Goal: Task Accomplishment & Management: Manage account settings

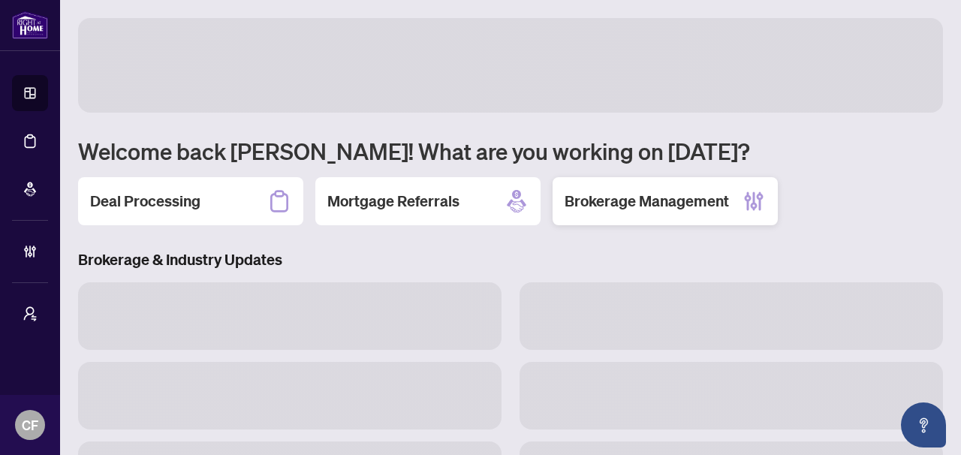
click at [650, 192] on h2 "Brokerage Management" at bounding box center [646, 201] width 164 height 21
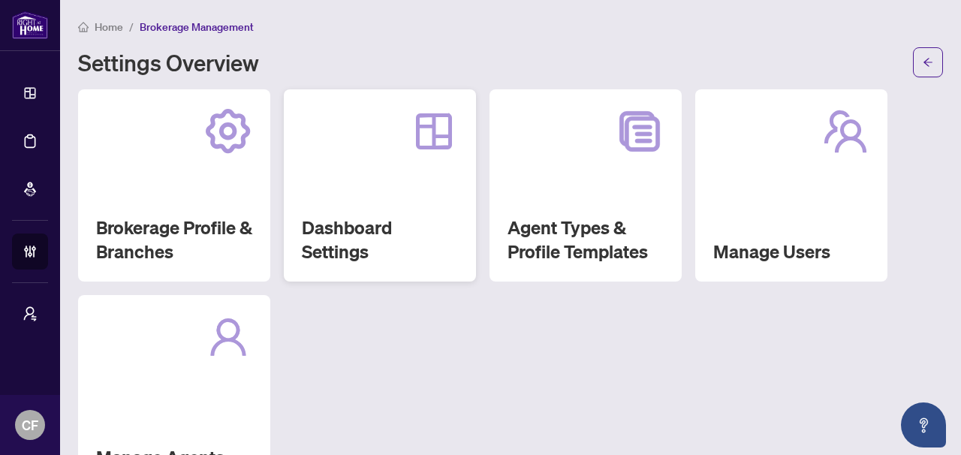
click at [320, 224] on h2 "Dashboard Settings" at bounding box center [380, 239] width 156 height 48
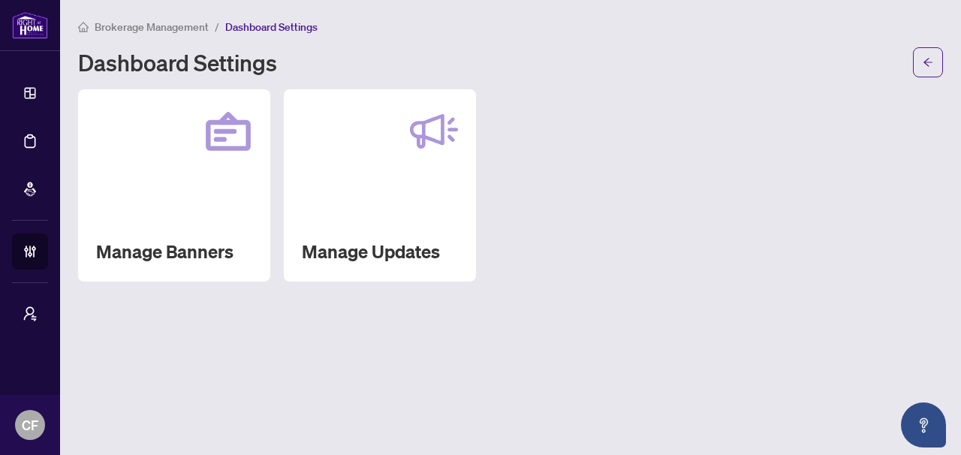
click at [174, 22] on span "Brokerage Management" at bounding box center [152, 27] width 114 height 14
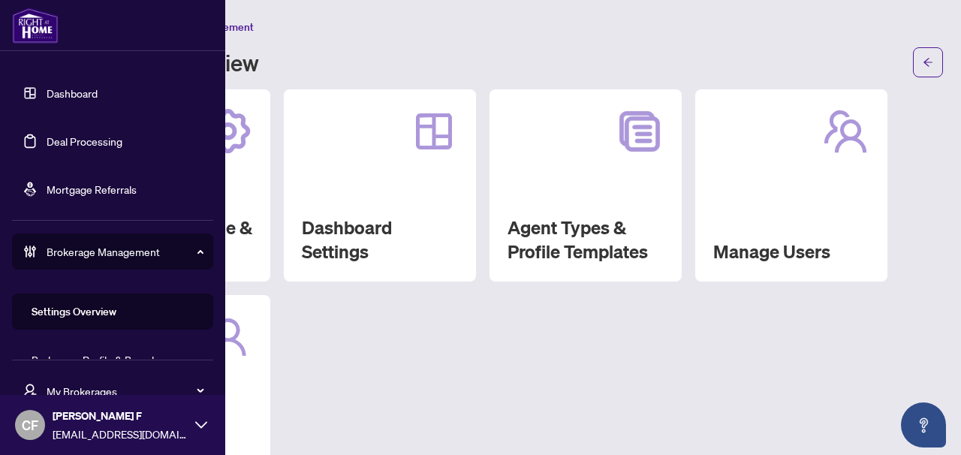
click at [113, 146] on link "Deal Processing" at bounding box center [85, 141] width 76 height 14
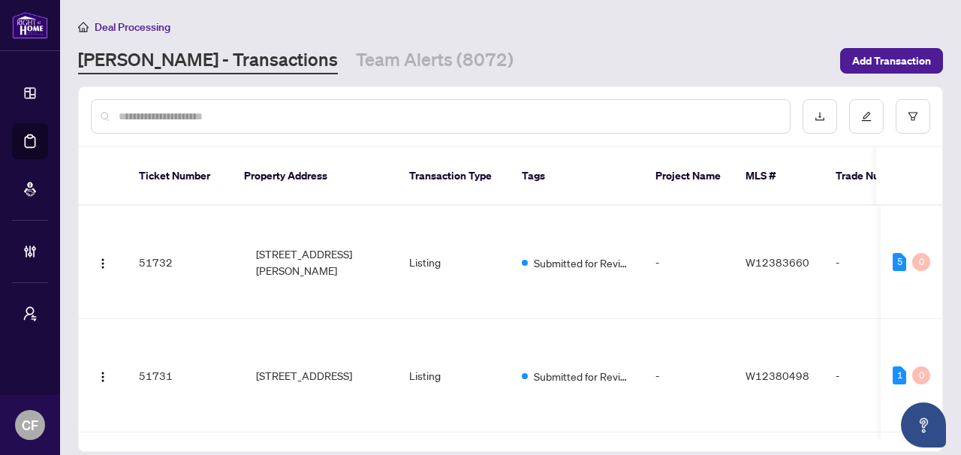
click at [359, 110] on input "text" at bounding box center [448, 116] width 659 height 17
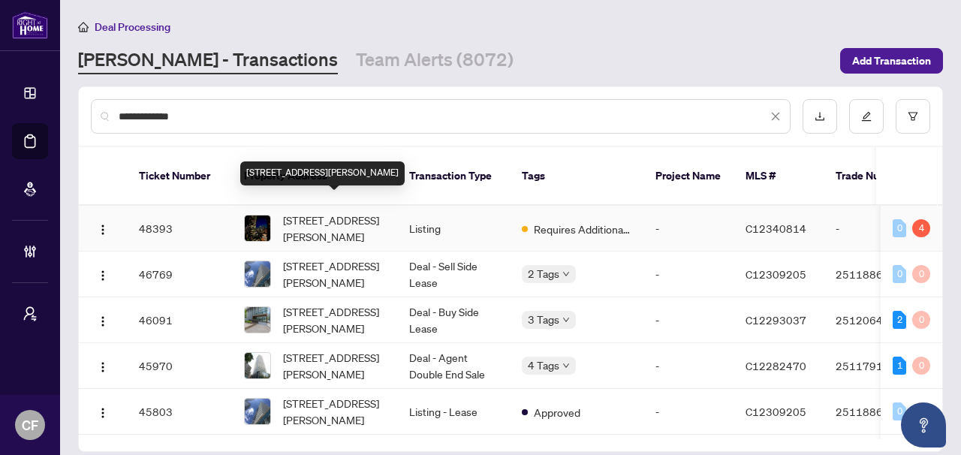
type input "**********"
click at [374, 215] on span "2206-42 Charles St, Toronto, Ontario M4Y 1N3, Canada" at bounding box center [334, 228] width 102 height 33
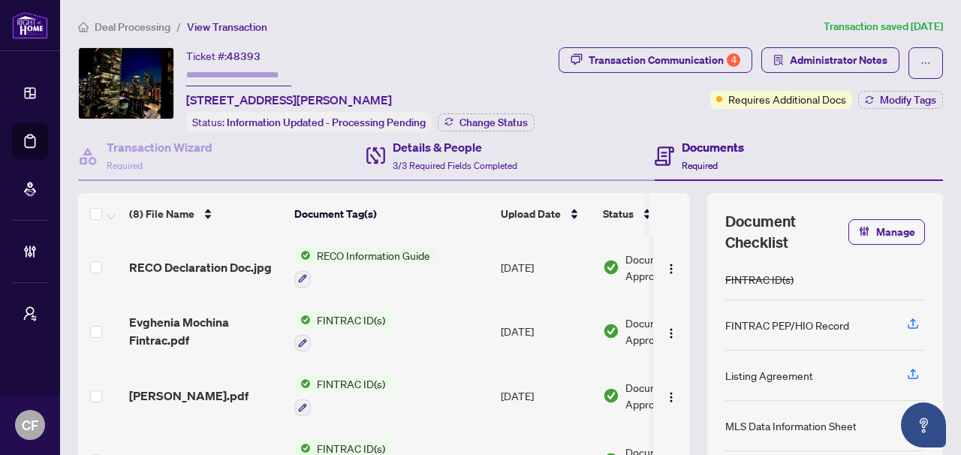
click at [546, 158] on div "Details & People 3/3 Required Fields Completed" at bounding box center [510, 156] width 288 height 49
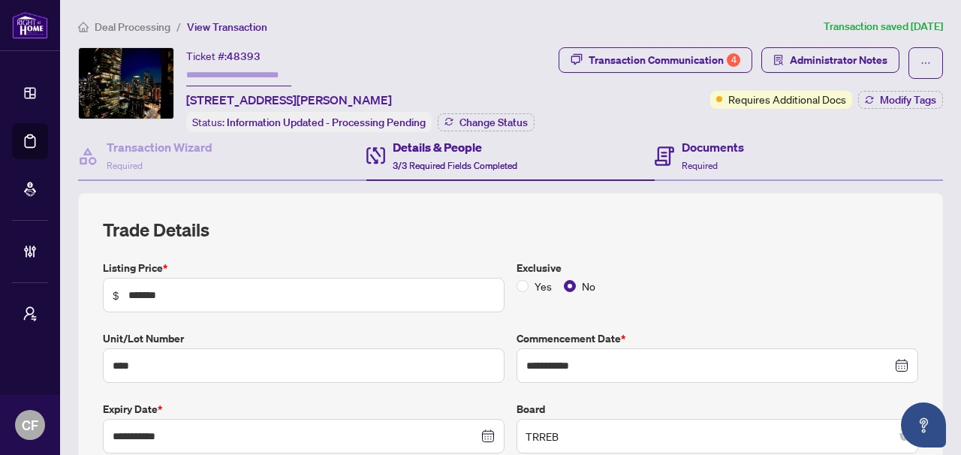
click at [742, 152] on div "Documents Required" at bounding box center [798, 156] width 288 height 49
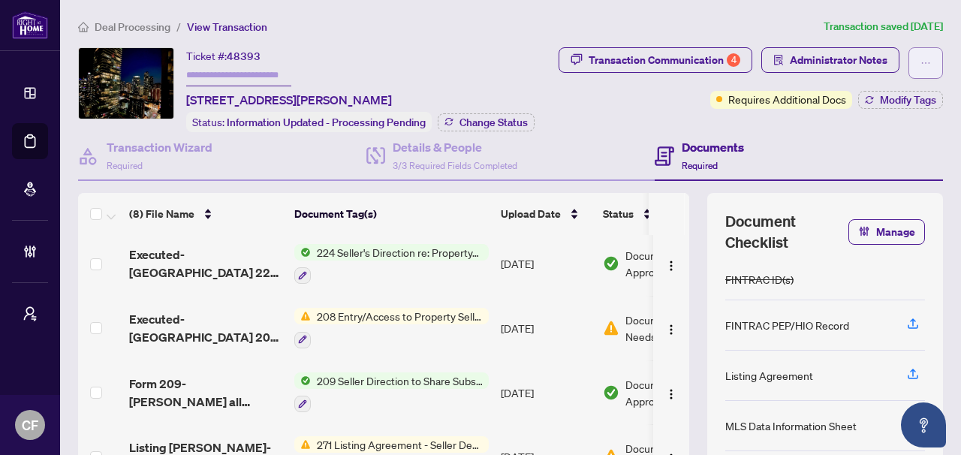
click at [920, 53] on span "button" at bounding box center [925, 63] width 11 height 24
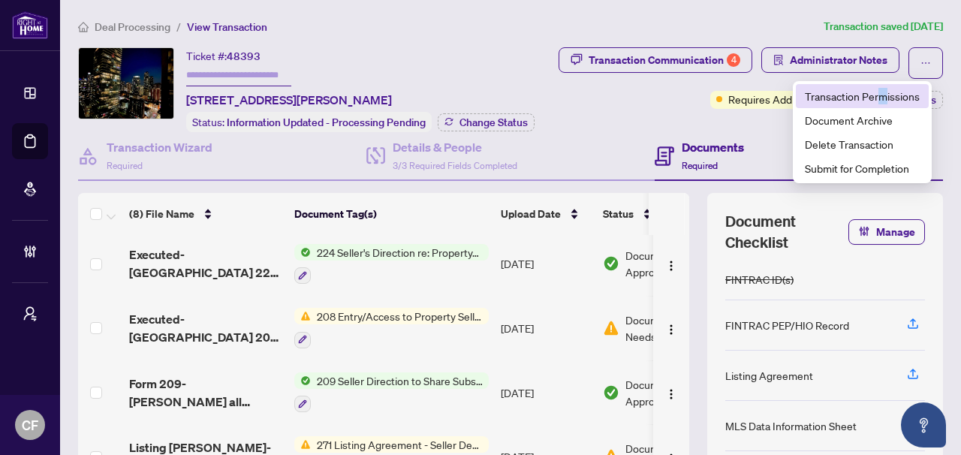
click at [885, 95] on span "Transaction Permissions" at bounding box center [862, 96] width 115 height 17
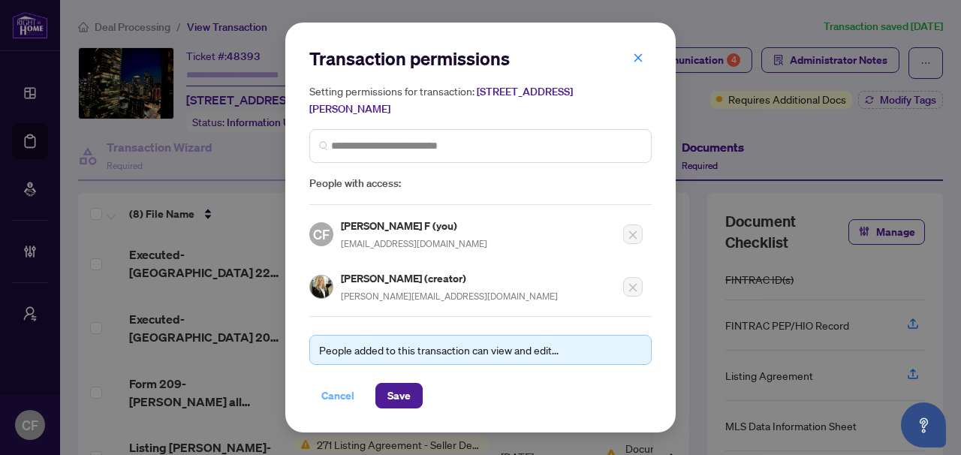
click at [342, 393] on span "Cancel" at bounding box center [337, 395] width 33 height 24
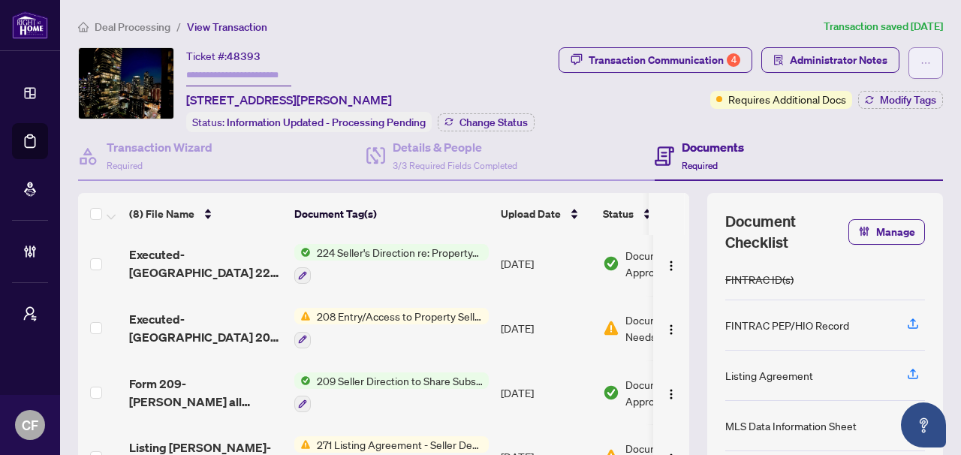
click at [920, 63] on icon "ellipsis" at bounding box center [925, 63] width 11 height 11
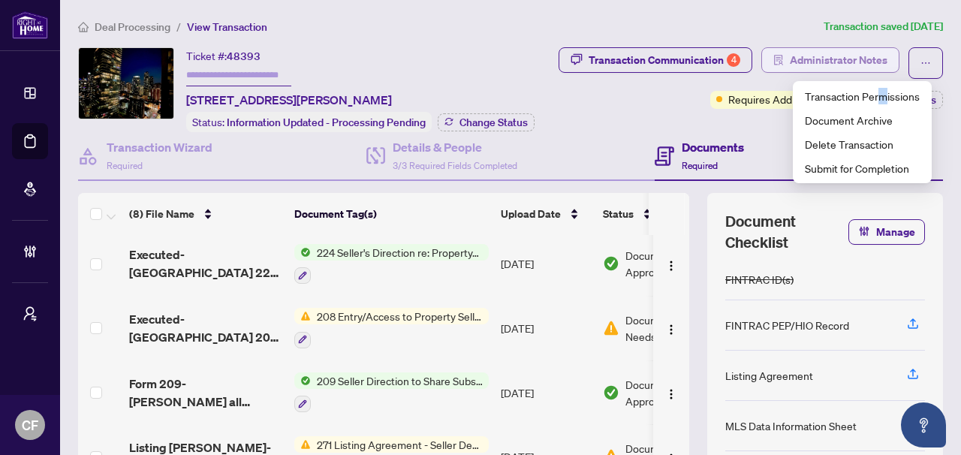
click at [804, 55] on span "Administrator Notes" at bounding box center [838, 60] width 98 height 24
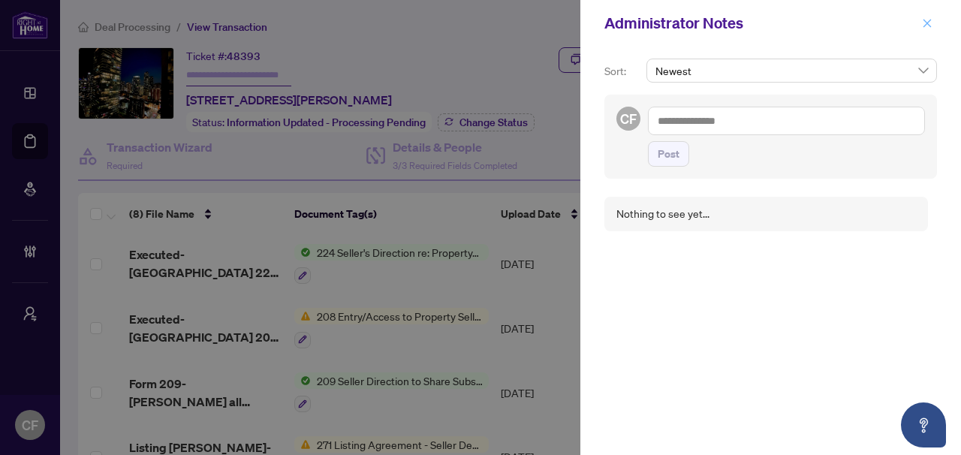
click at [934, 26] on button "button" at bounding box center [927, 23] width 20 height 18
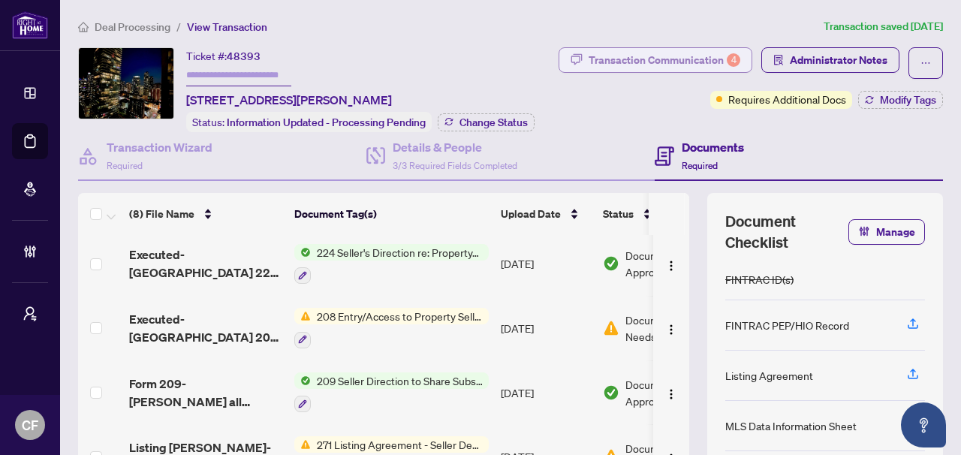
click at [632, 67] on div "Transaction Communication 4" at bounding box center [664, 60] width 152 height 24
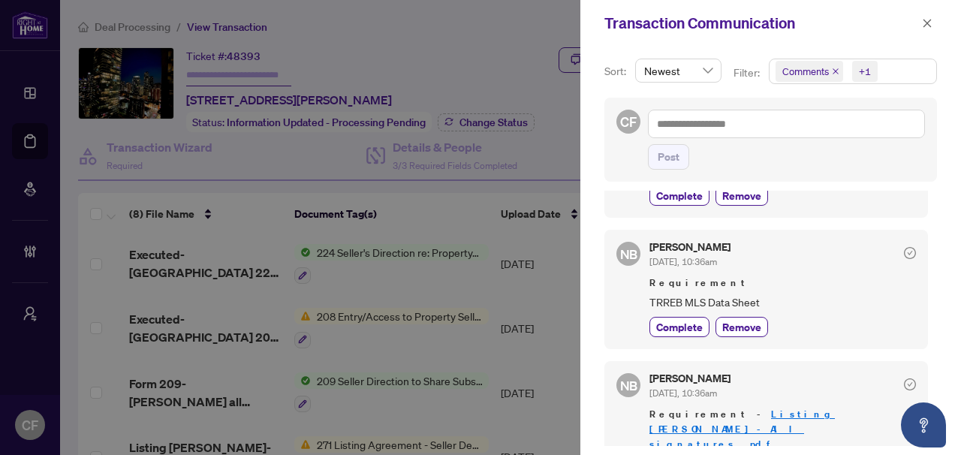
scroll to position [32, 0]
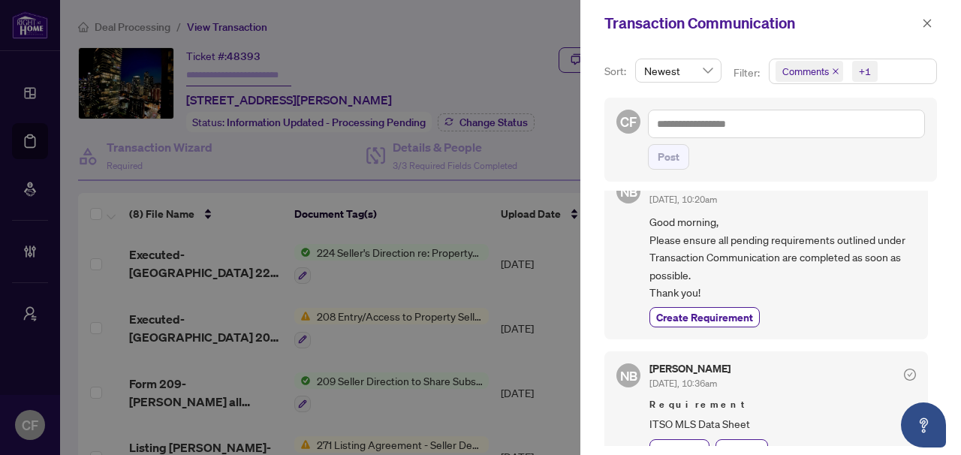
click at [896, 64] on span "Comments +1" at bounding box center [852, 71] width 167 height 24
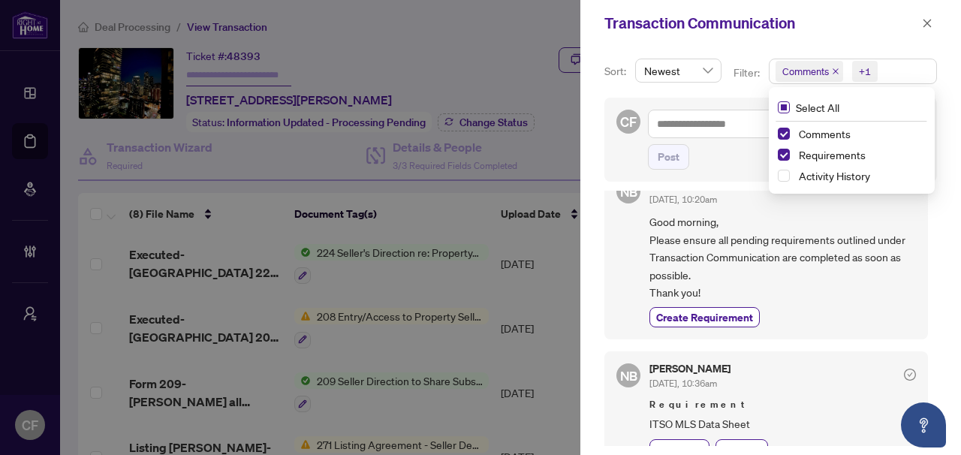
click at [801, 108] on span "Select All" at bounding box center [817, 107] width 56 height 17
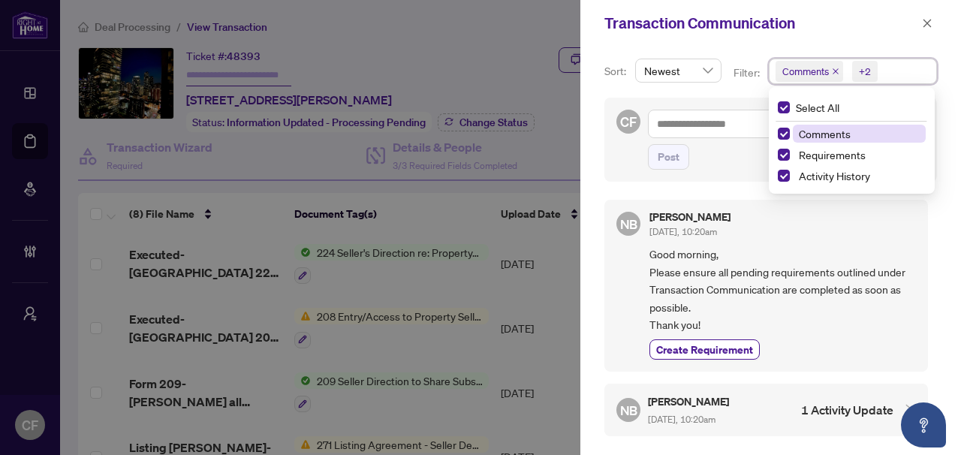
click at [823, 137] on span "Comments" at bounding box center [825, 134] width 52 height 14
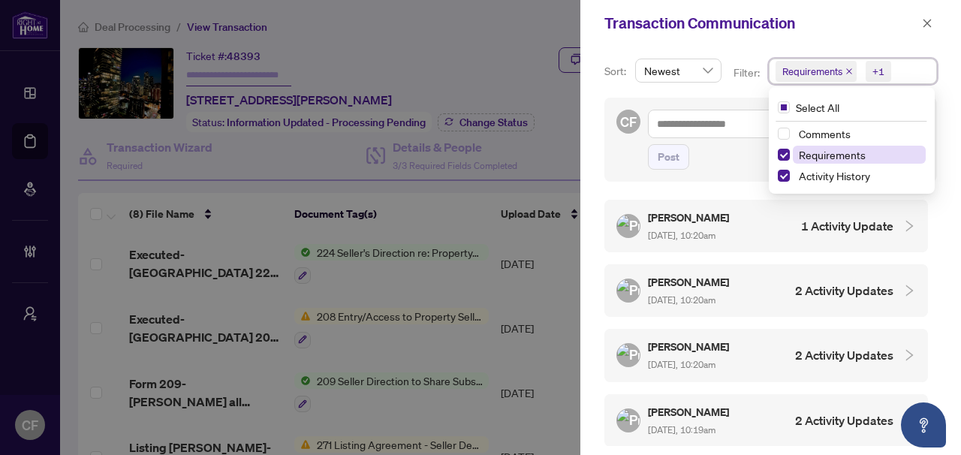
click at [823, 155] on span "Requirements" at bounding box center [832, 155] width 67 height 14
click at [588, 189] on div "Sort: Newest Filter: Activity History Select All Comments Requirements Activity…" at bounding box center [770, 251] width 380 height 408
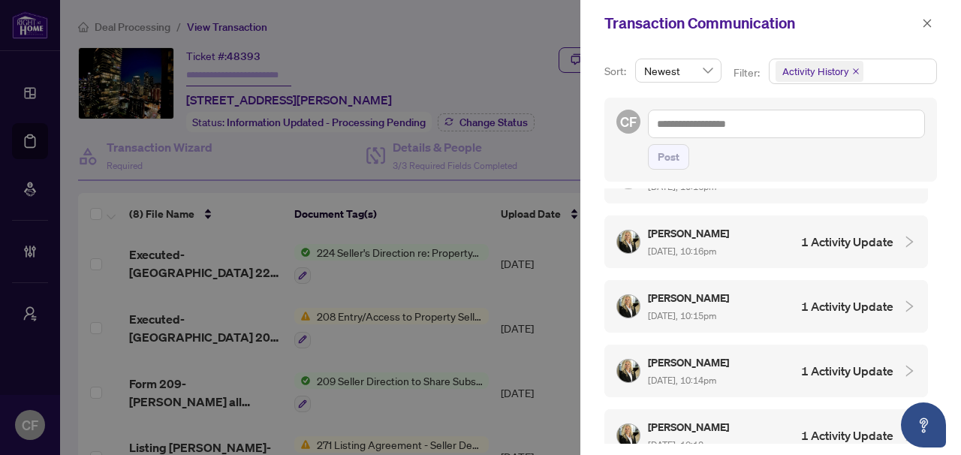
scroll to position [3, 0]
click at [927, 23] on icon "close" at bounding box center [927, 23] width 8 height 8
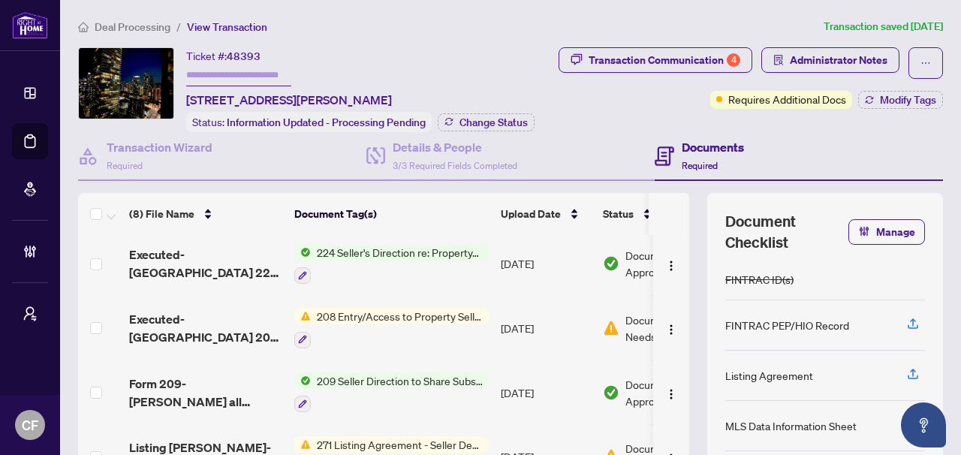
click at [115, 16] on main "Deal Processing / View Transaction Transaction saved 10 days ago Ticket #: 4839…" at bounding box center [510, 227] width 901 height 455
click at [117, 25] on span "Deal Processing" at bounding box center [133, 27] width 76 height 14
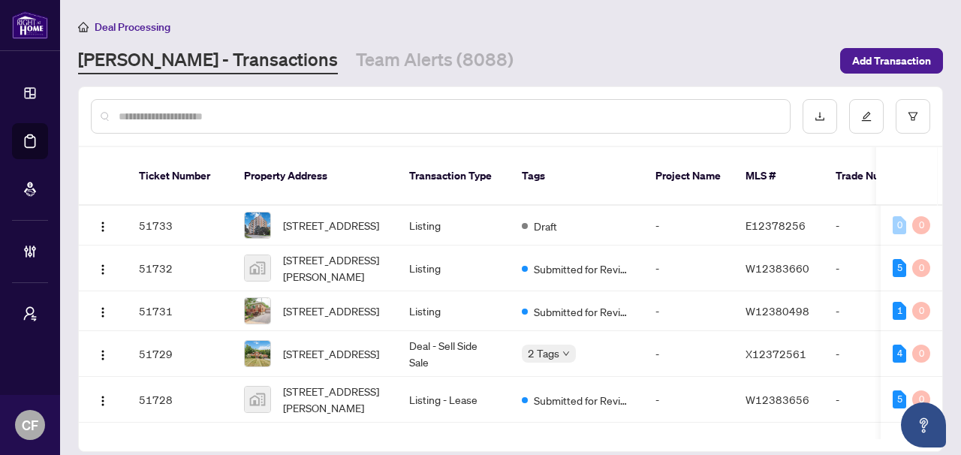
click at [435, 118] on input "text" at bounding box center [448, 116] width 659 height 17
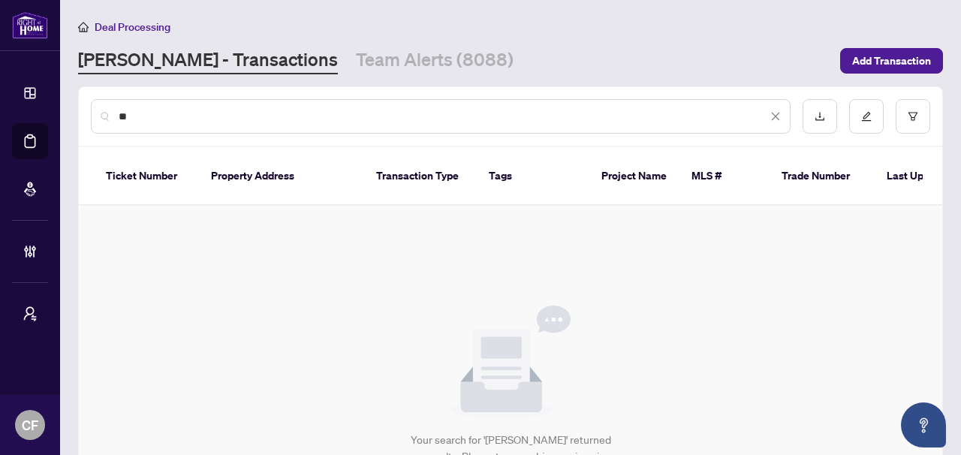
type input "*"
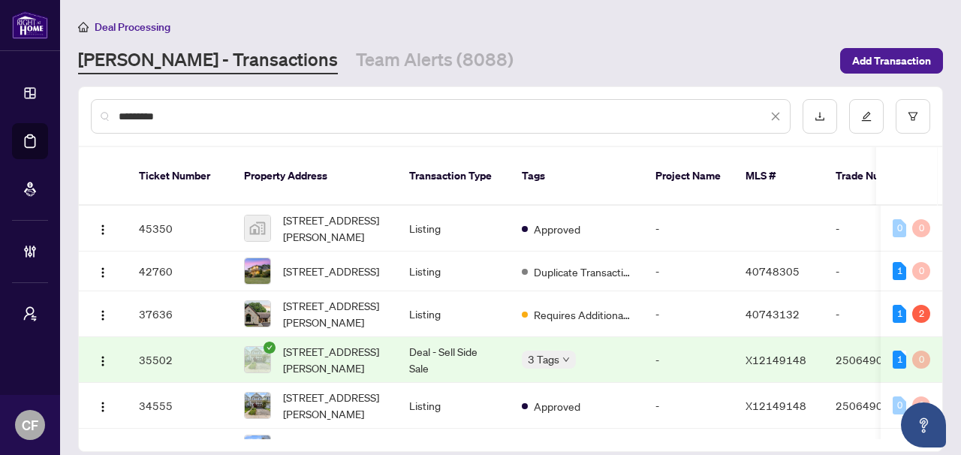
click at [276, 114] on input "*********" at bounding box center [443, 116] width 648 height 17
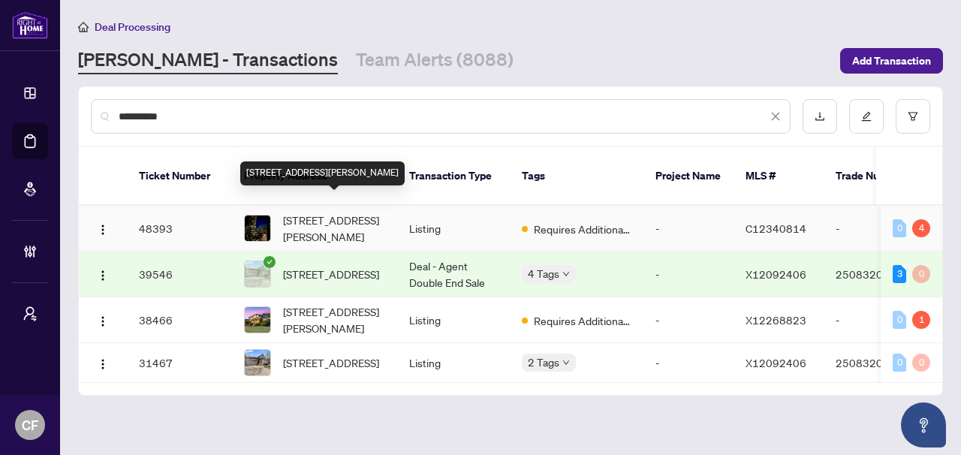
type input "**********"
click at [349, 212] on span "2206-42 Charles St, Toronto, Ontario M4Y 1N3, Canada" at bounding box center [334, 228] width 102 height 33
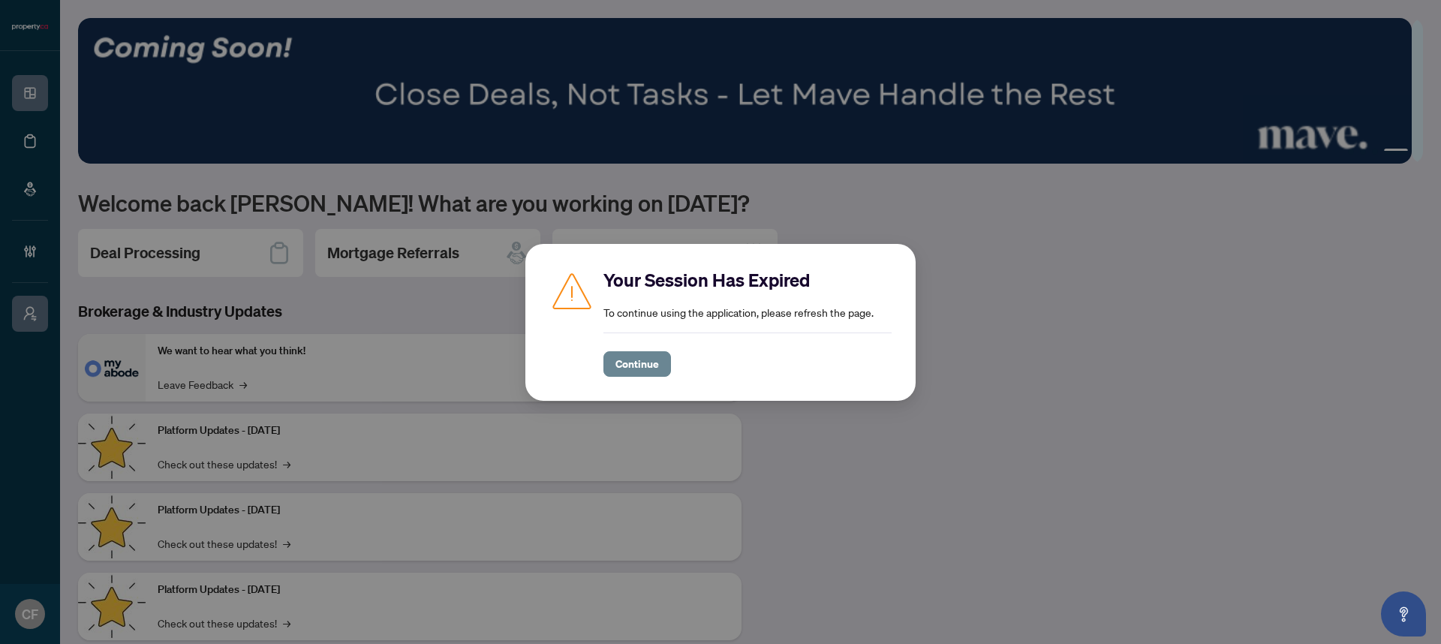
click at [622, 374] on span "Continue" at bounding box center [637, 364] width 44 height 24
